Goal: Complete application form

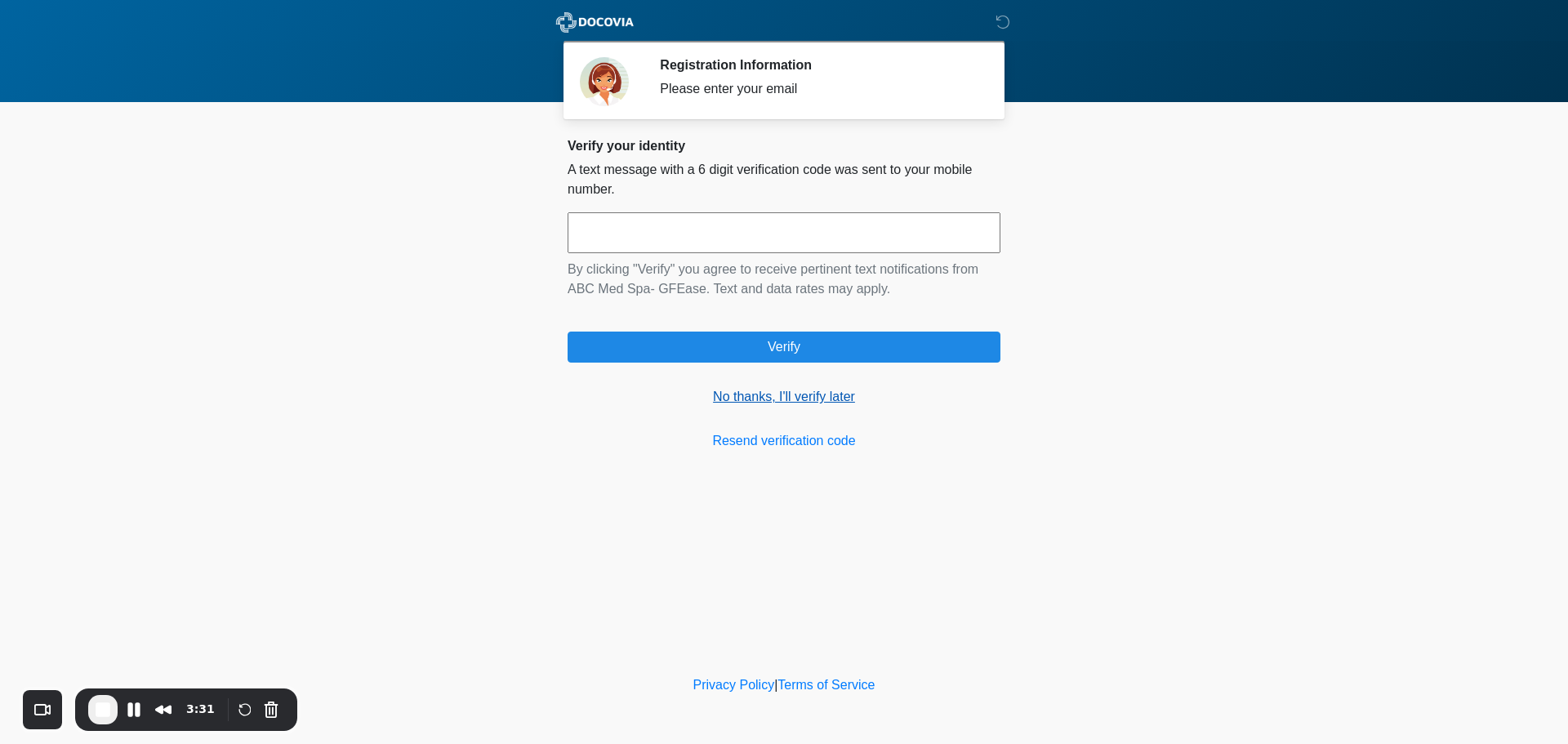
click at [762, 399] on link "No thanks, I'll verify later" at bounding box center [784, 397] width 433 height 20
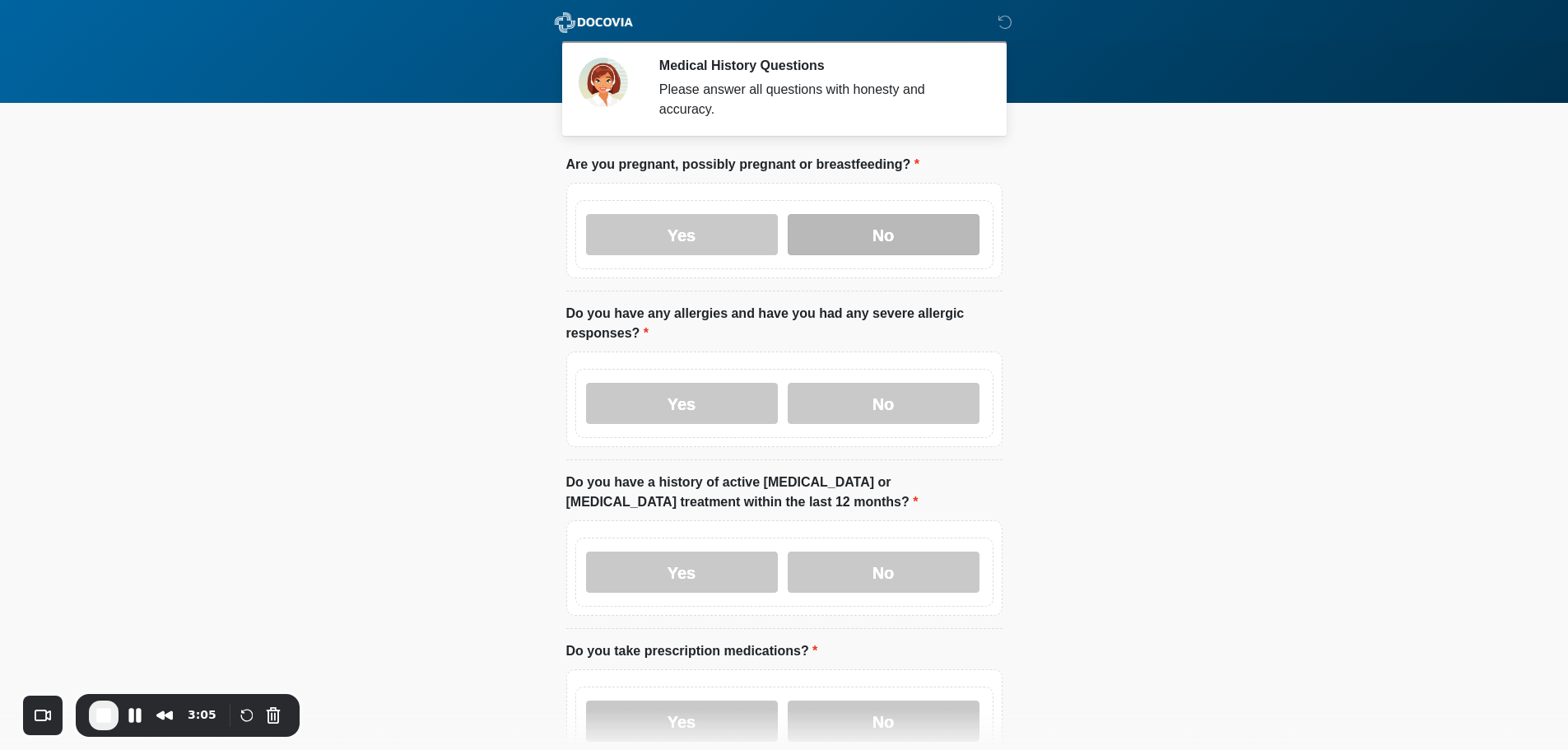
click at [908, 214] on label "No" at bounding box center [884, 234] width 192 height 41
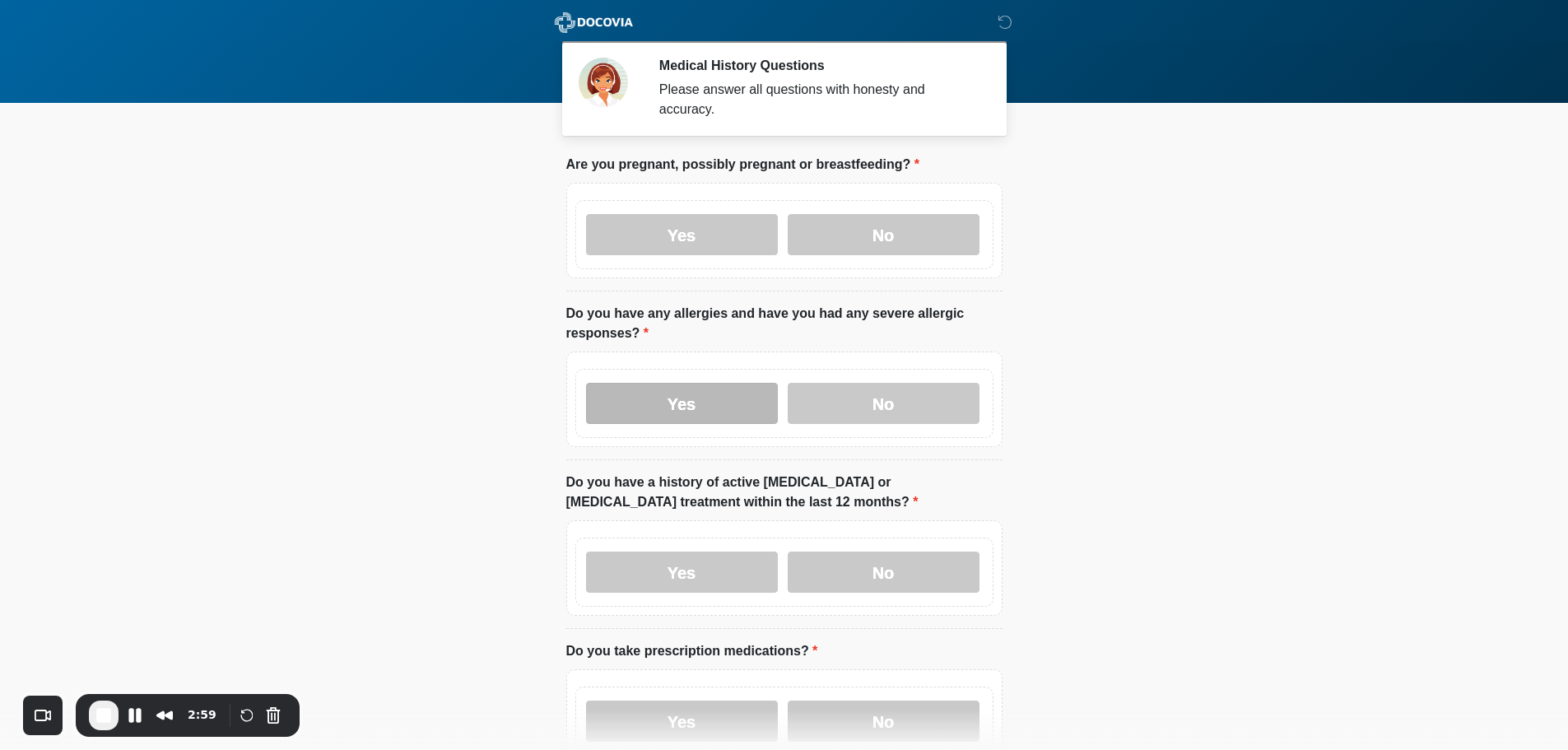
click at [741, 386] on label "Yes" at bounding box center [682, 403] width 192 height 41
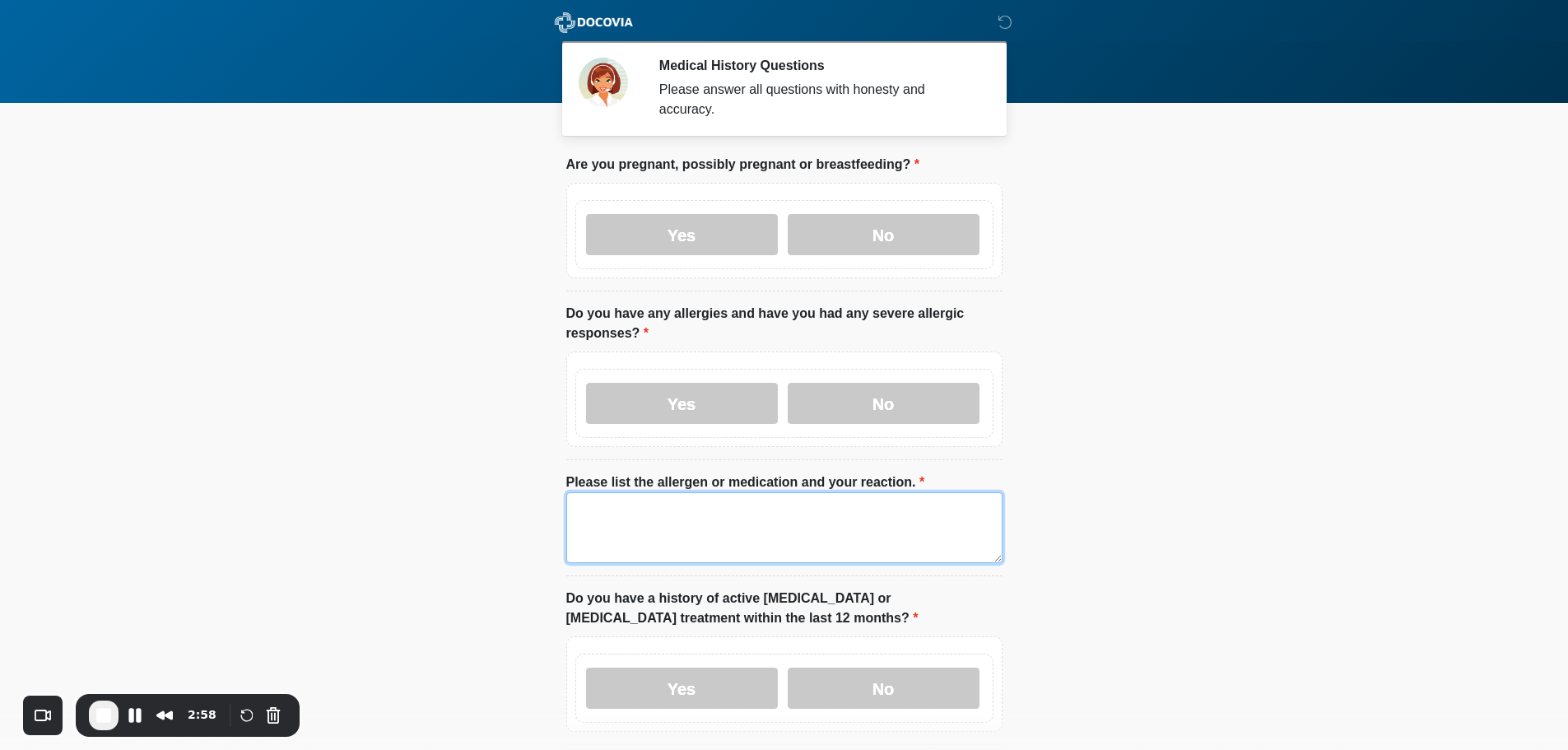
click at [705, 509] on textarea "Please list the allergen or medication and your reaction." at bounding box center [784, 527] width 436 height 71
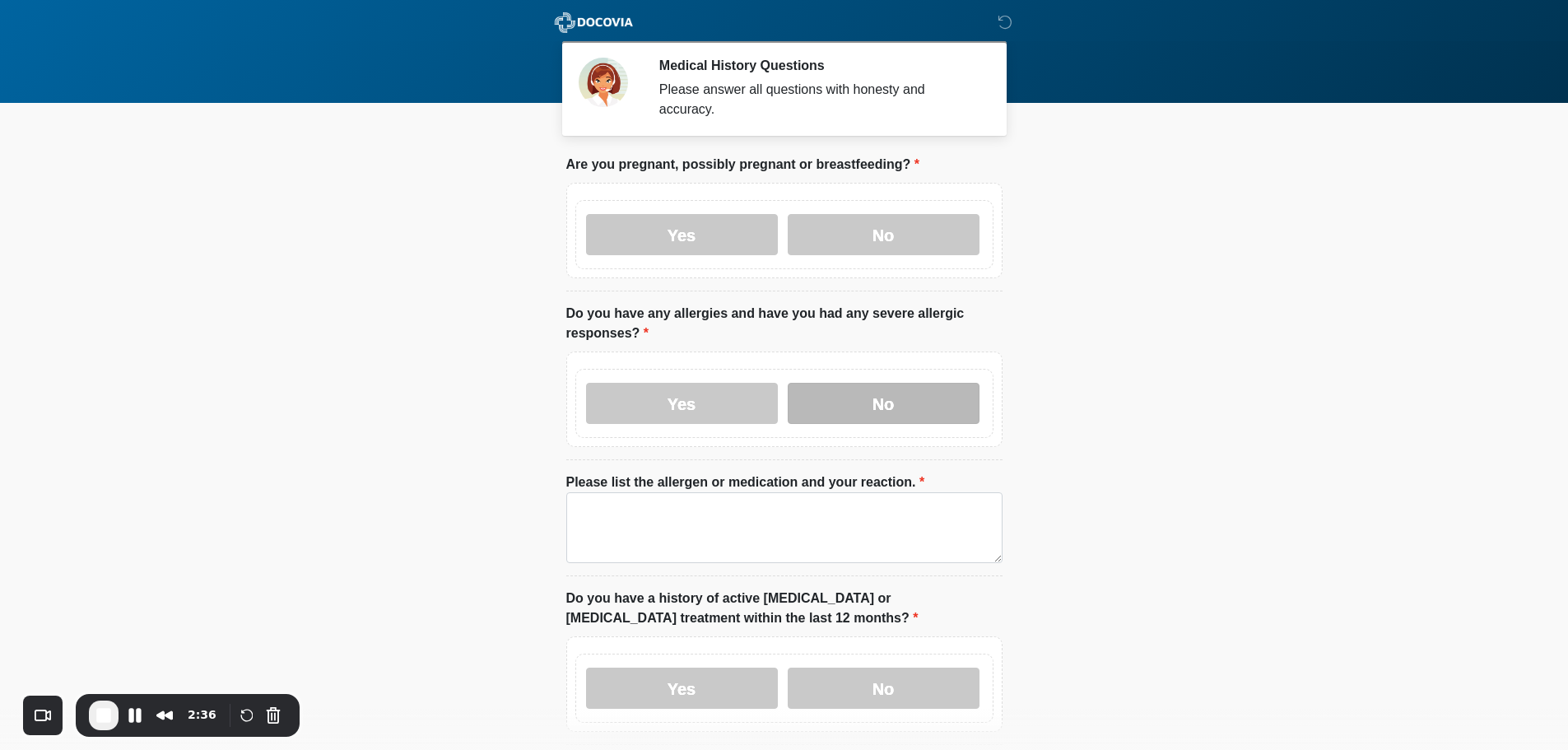
click at [888, 394] on label "No" at bounding box center [884, 403] width 192 height 41
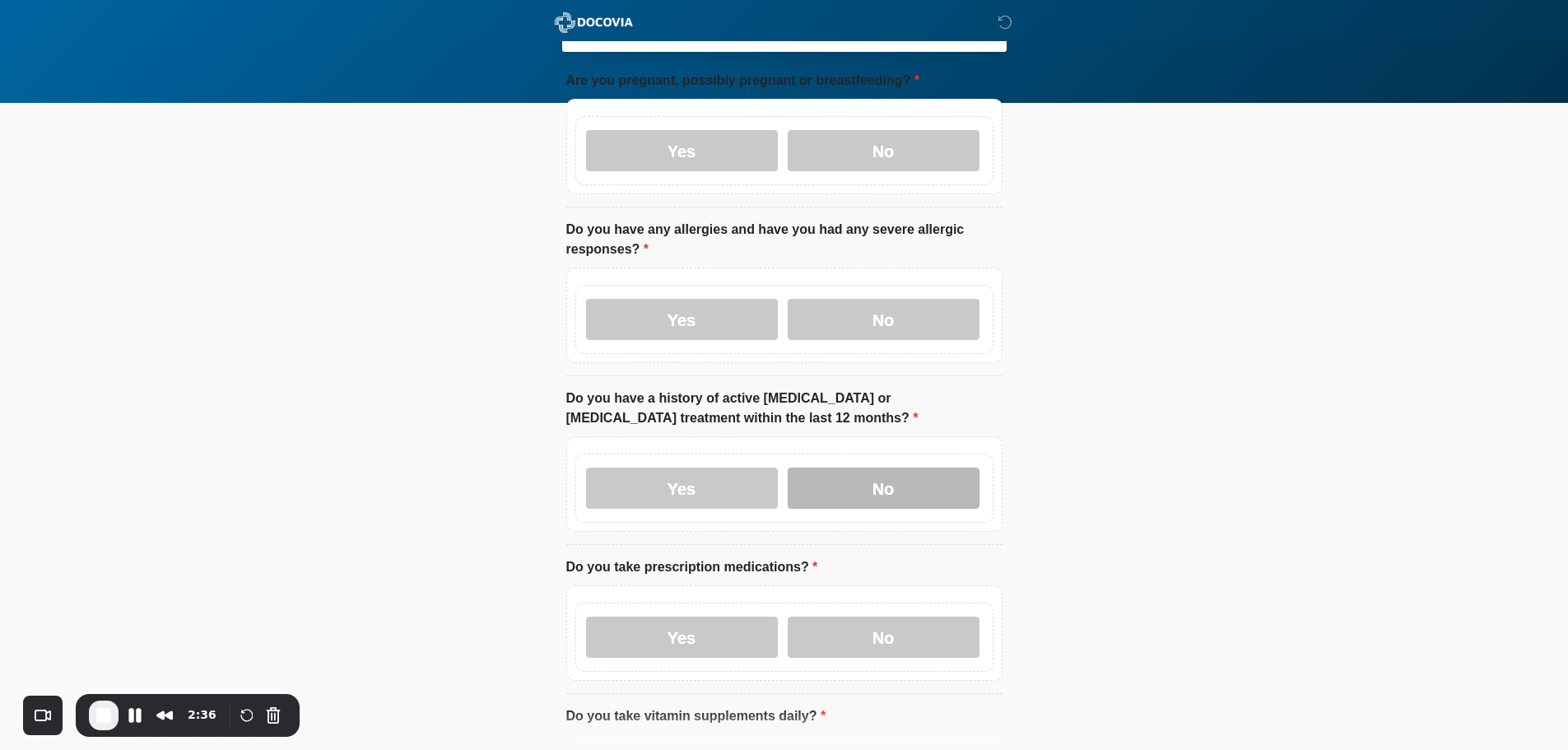
scroll to position [165, 0]
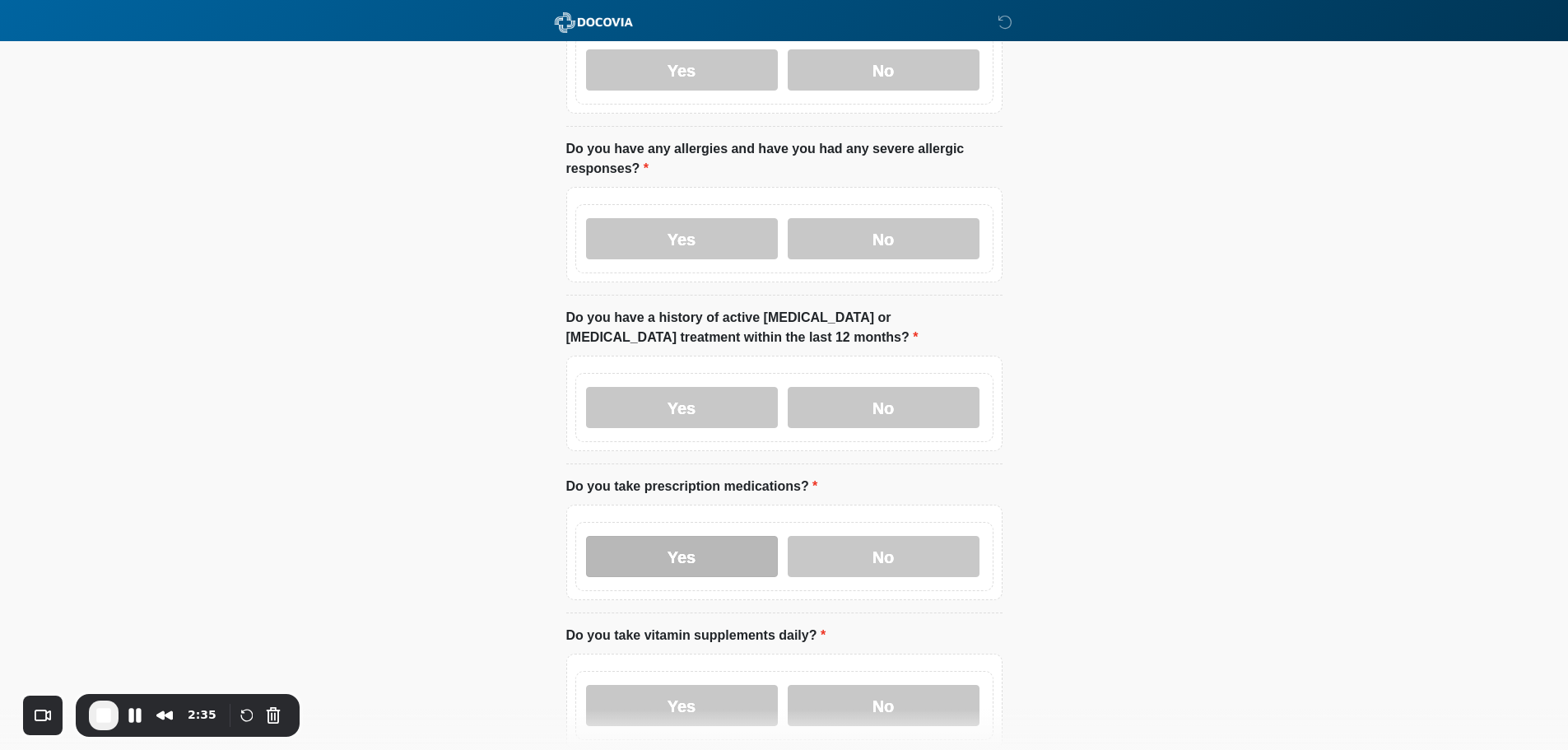
click at [724, 544] on label "Yes" at bounding box center [682, 556] width 192 height 41
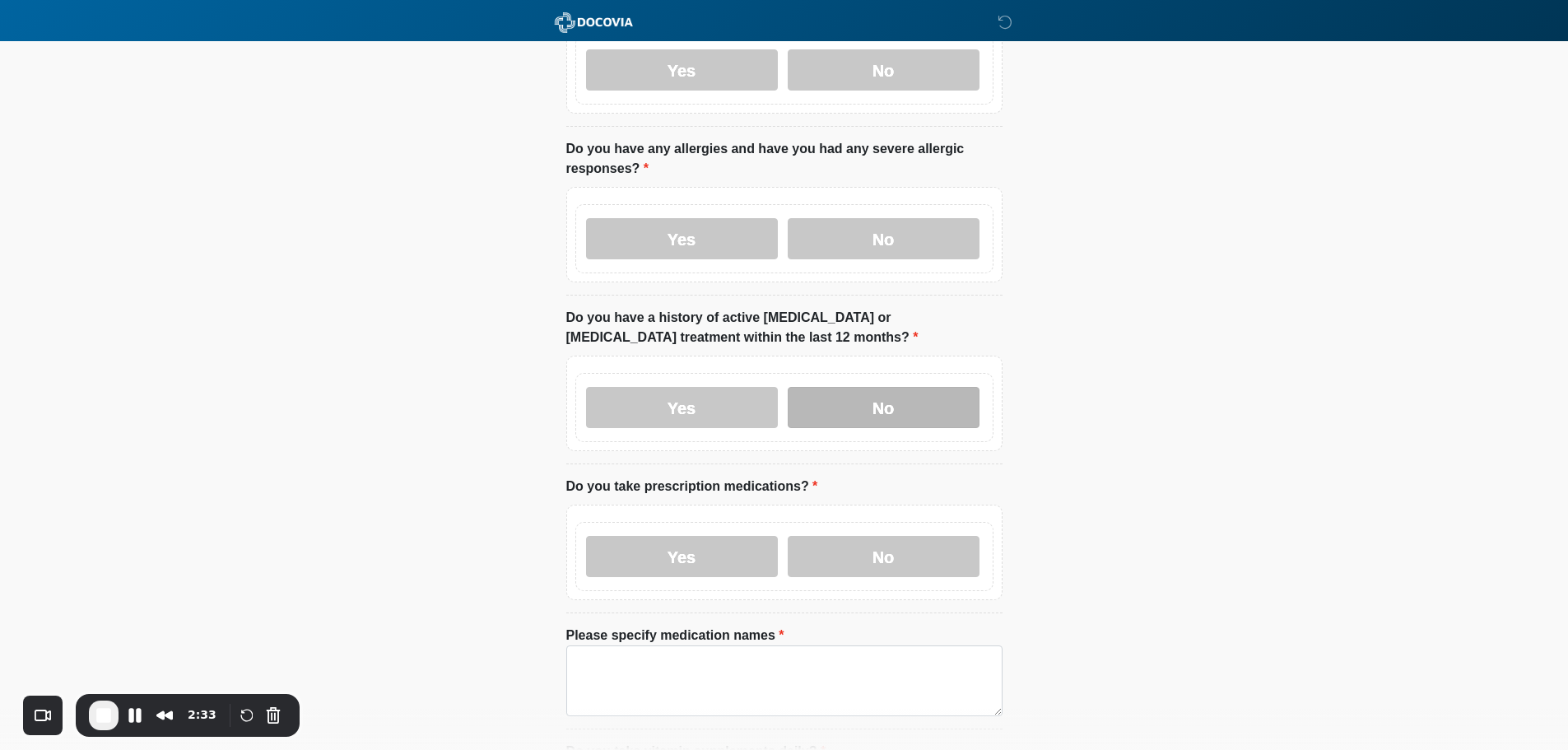
click at [905, 387] on label "No" at bounding box center [884, 407] width 192 height 41
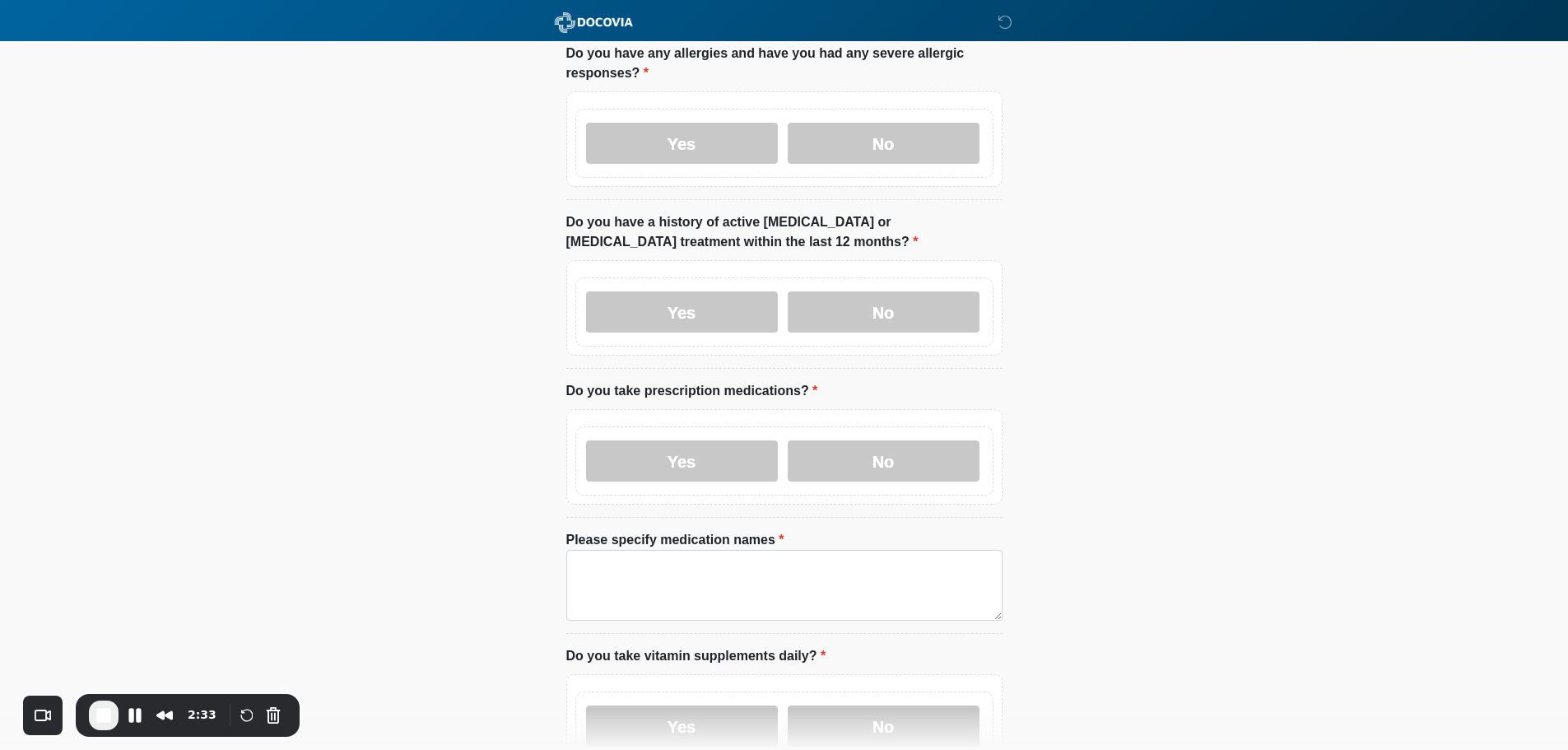
scroll to position [412, 0]
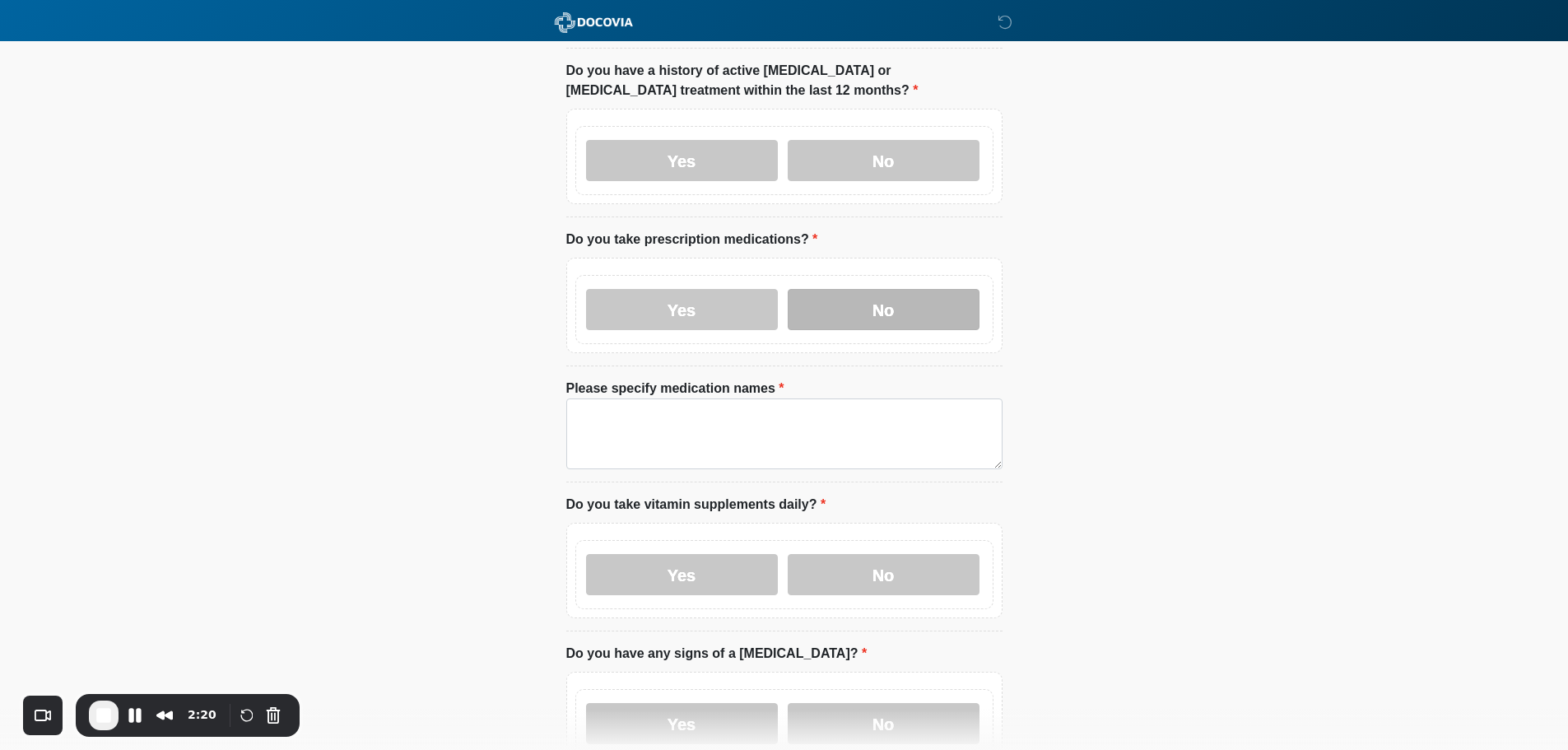
click at [876, 289] on label "No" at bounding box center [884, 309] width 192 height 41
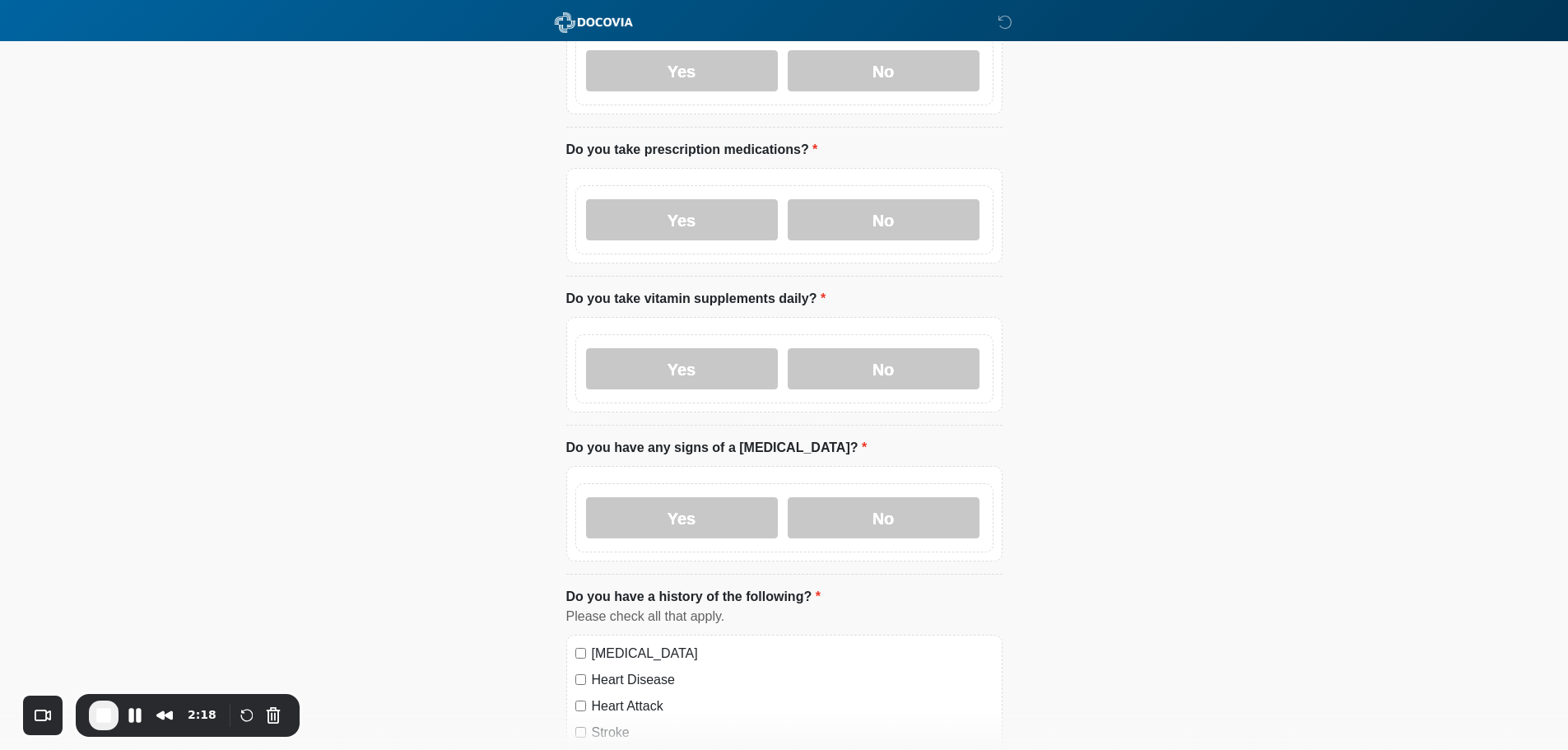
scroll to position [659, 0]
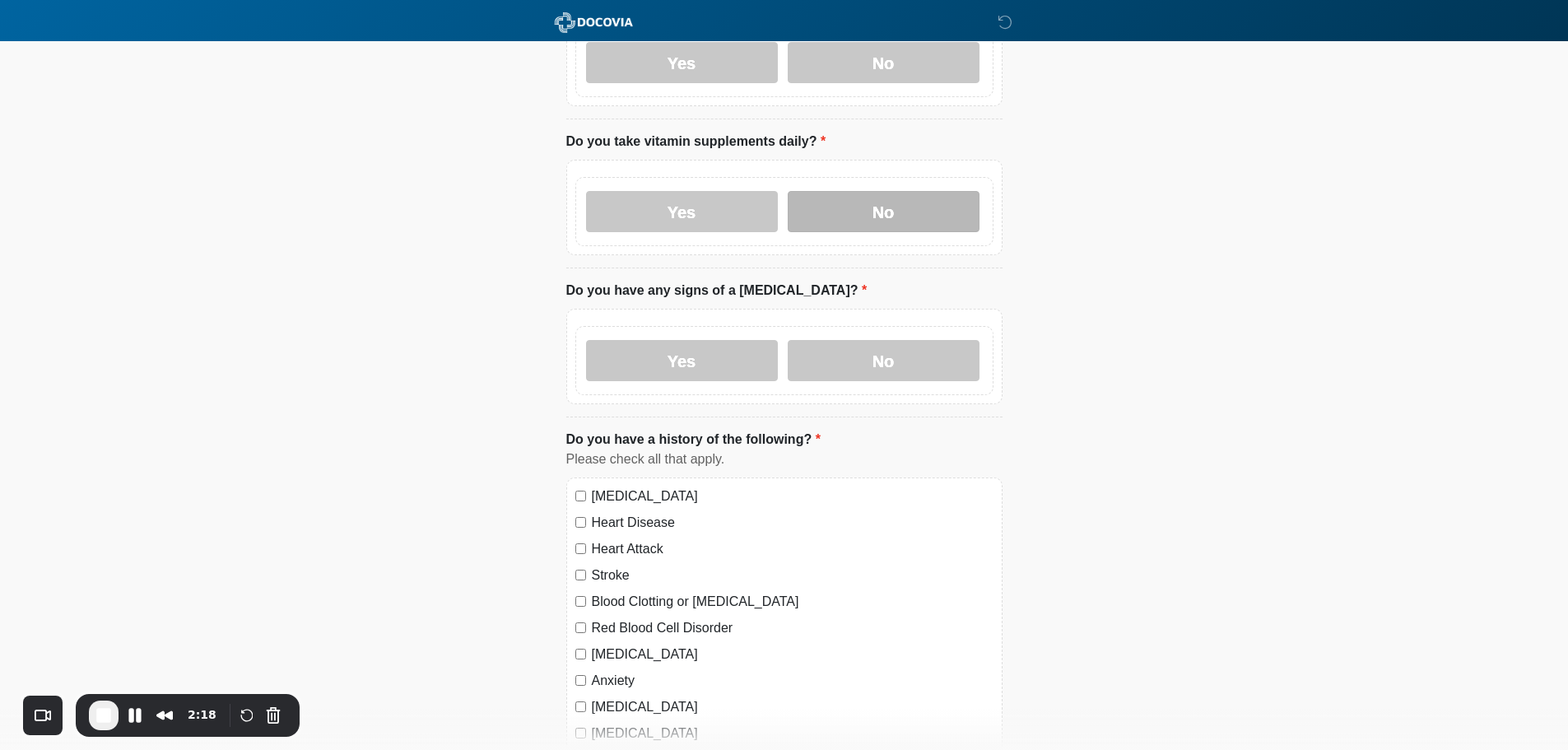
click at [911, 203] on label "No" at bounding box center [884, 211] width 192 height 41
click at [917, 347] on label "No" at bounding box center [884, 360] width 192 height 41
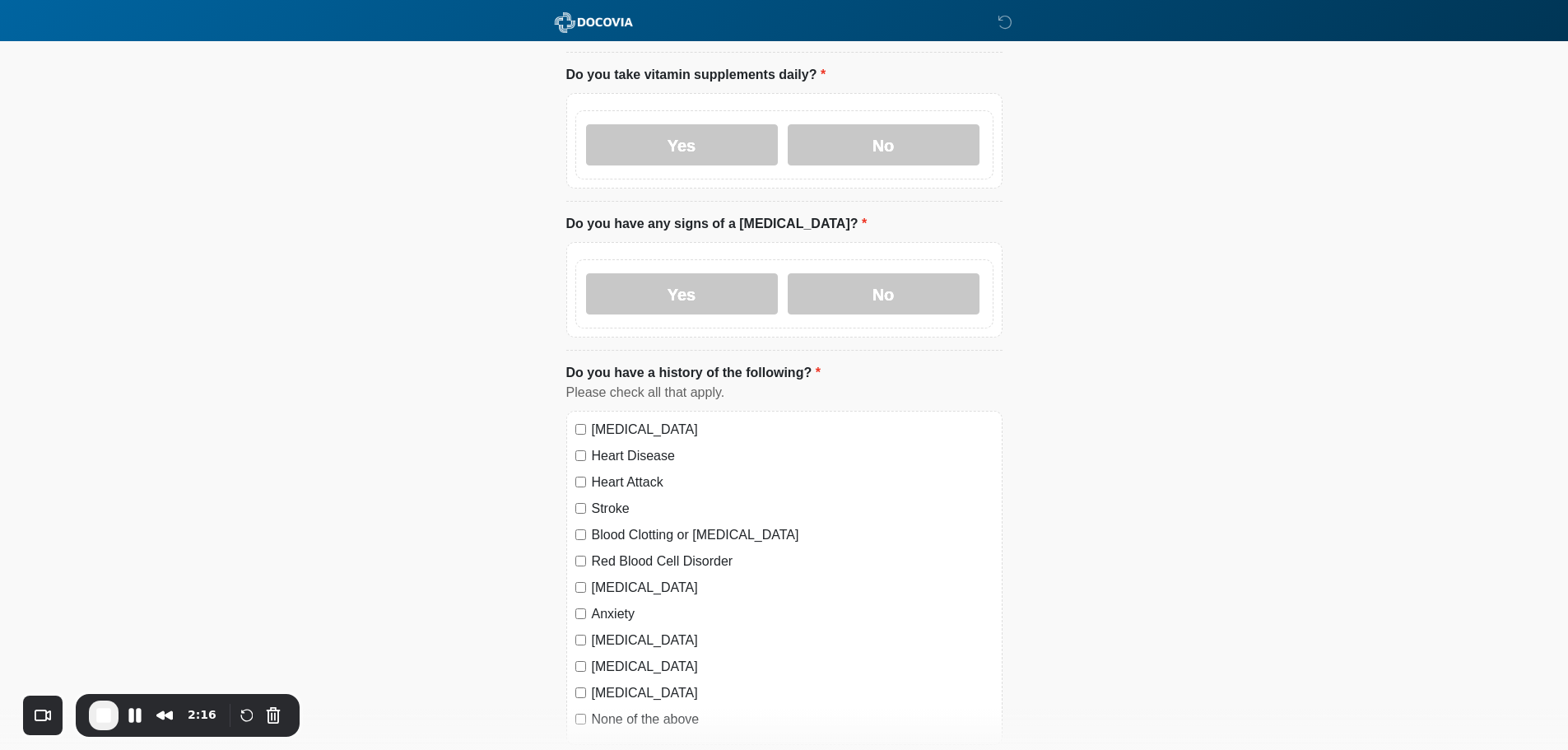
scroll to position [851, 0]
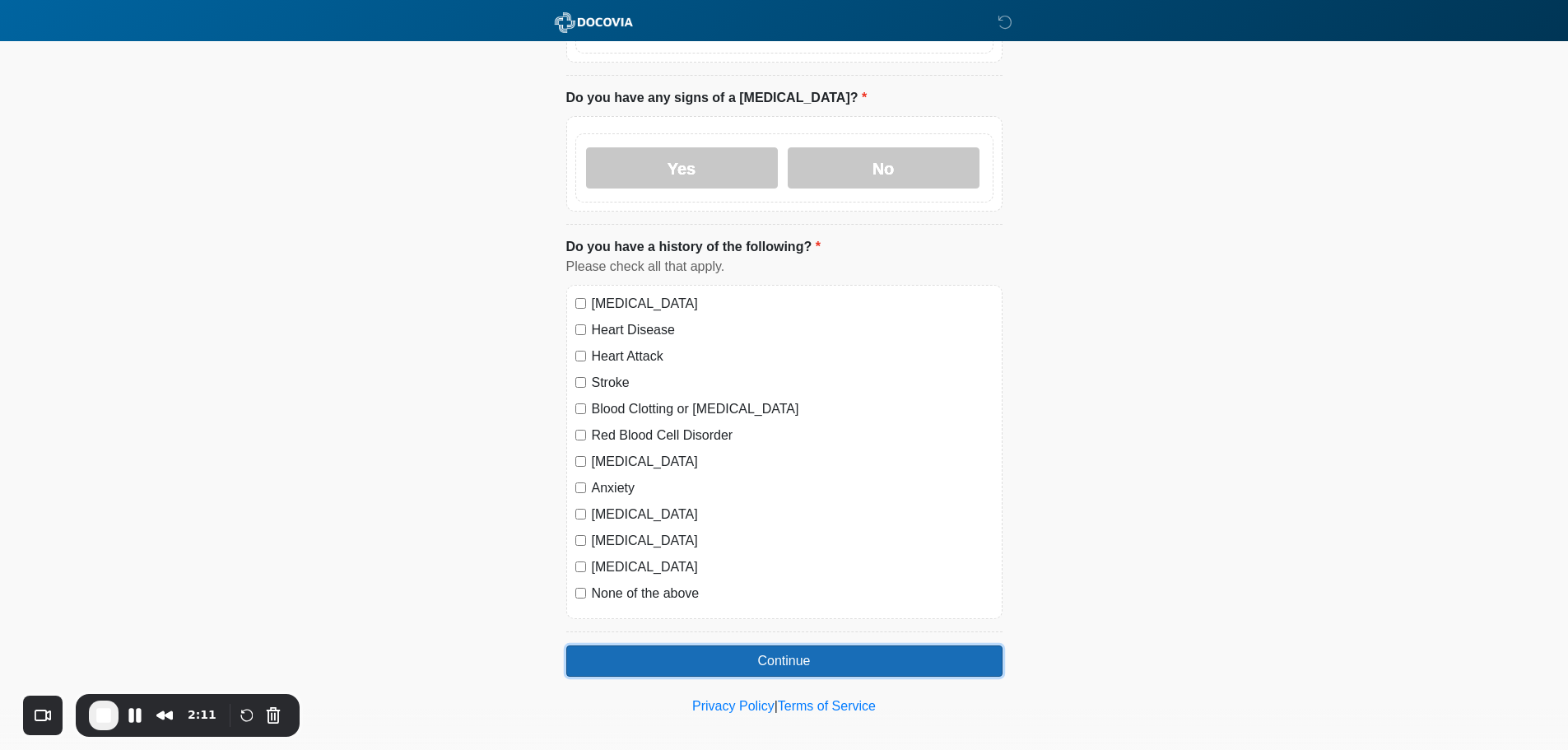
click at [771, 645] on button "Continue" at bounding box center [784, 661] width 436 height 31
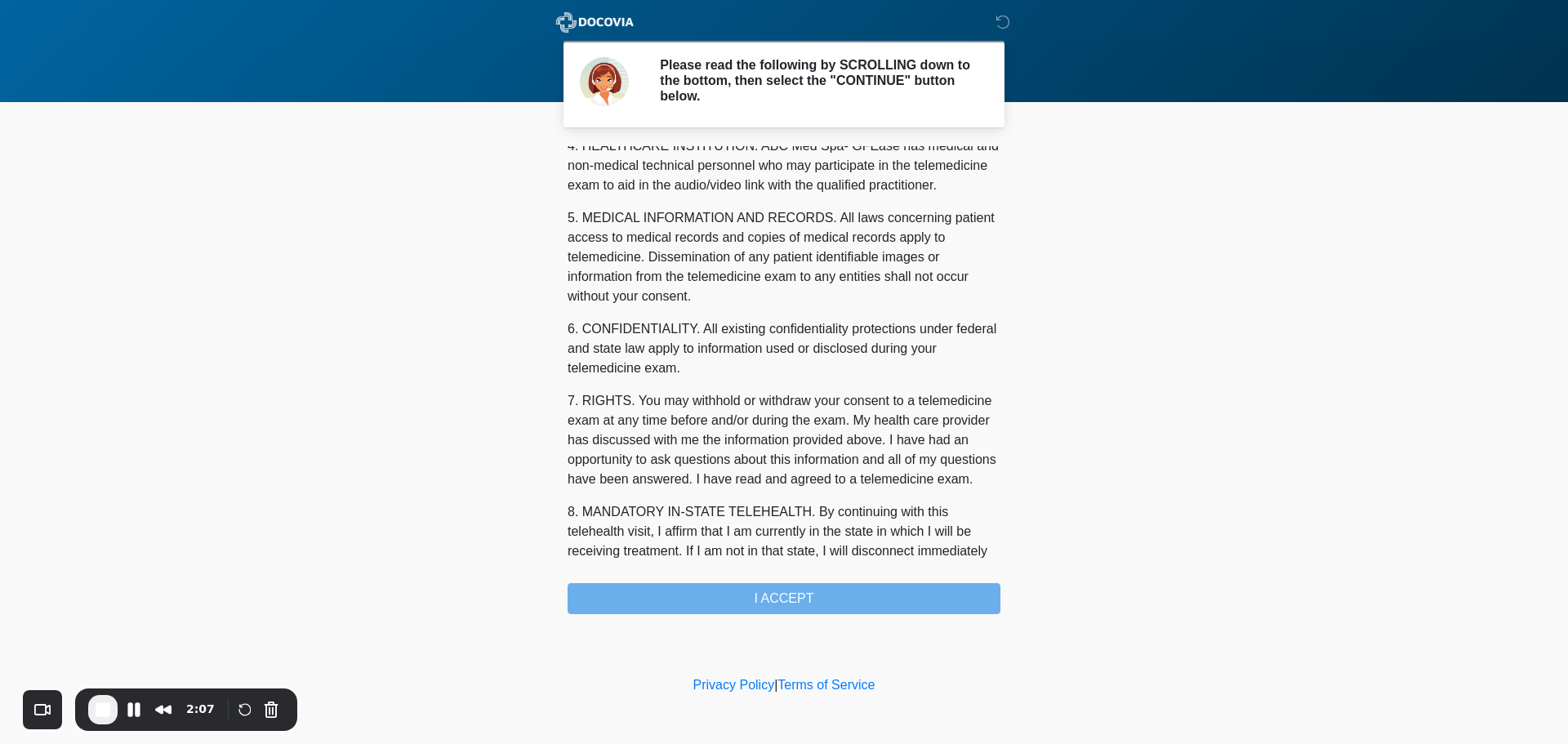
scroll to position [550, 0]
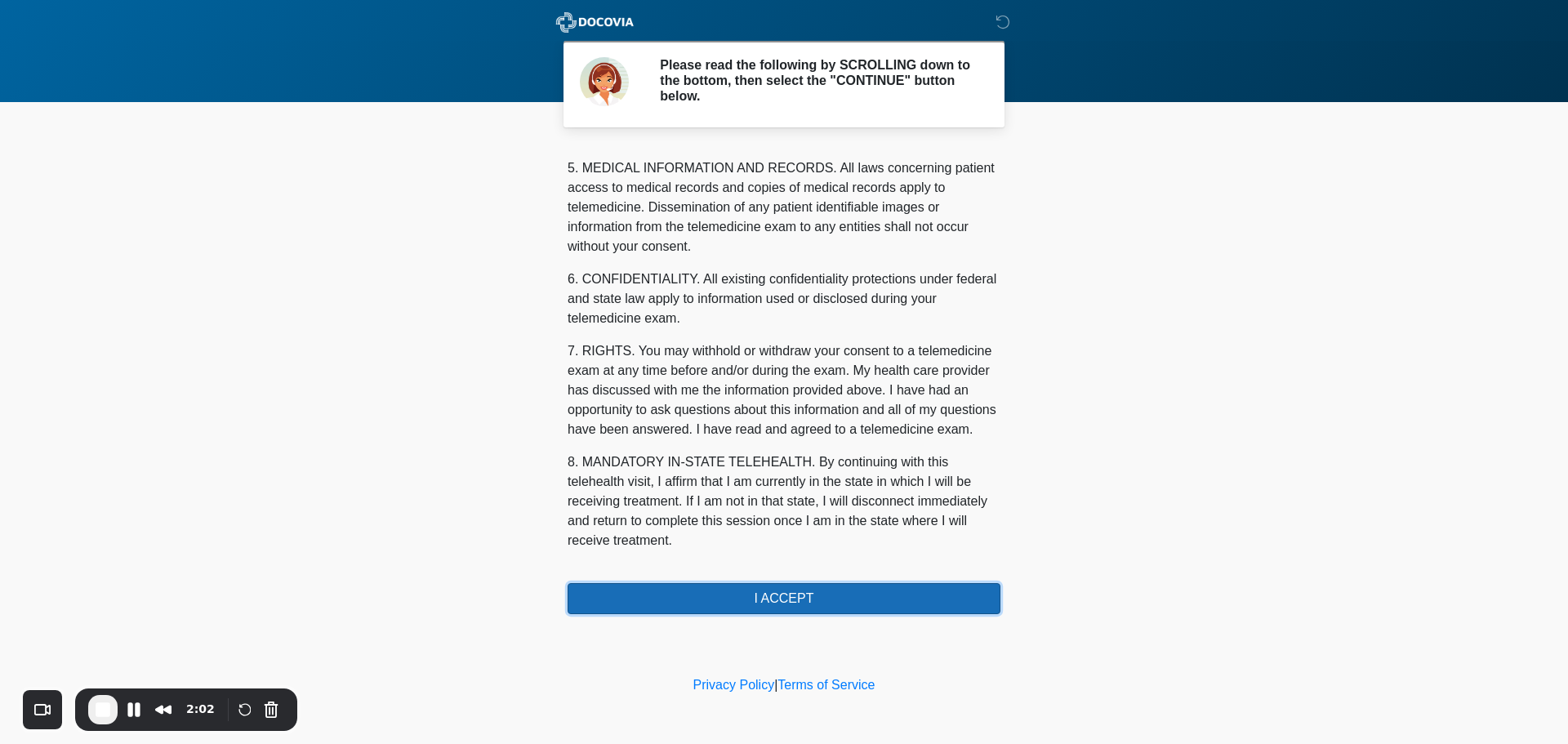
click at [839, 592] on button "I ACCEPT" at bounding box center [784, 599] width 433 height 31
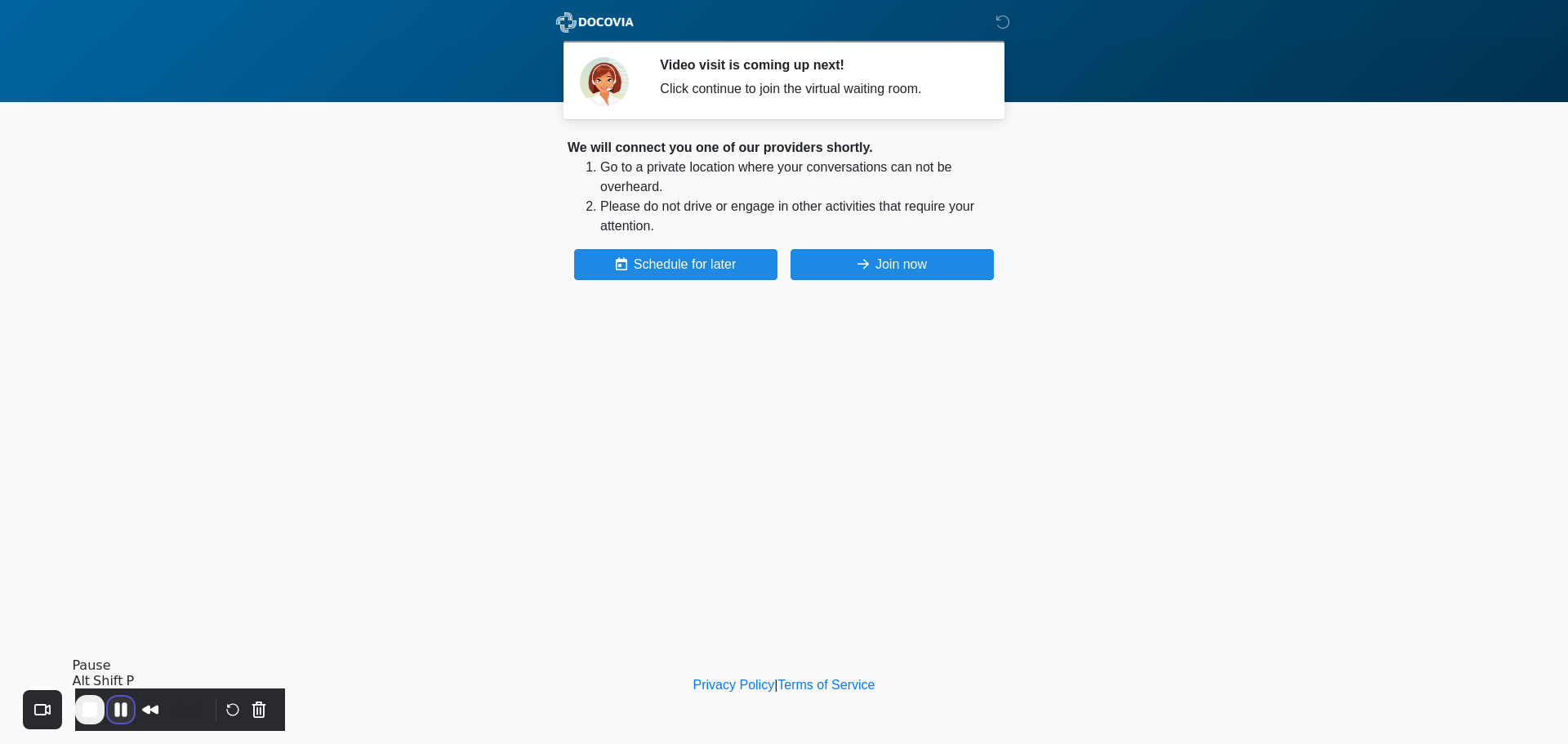
click at [134, 709] on button "Pause Recording" at bounding box center [121, 709] width 26 height 26
